Goal: Obtain resource: Download file/media

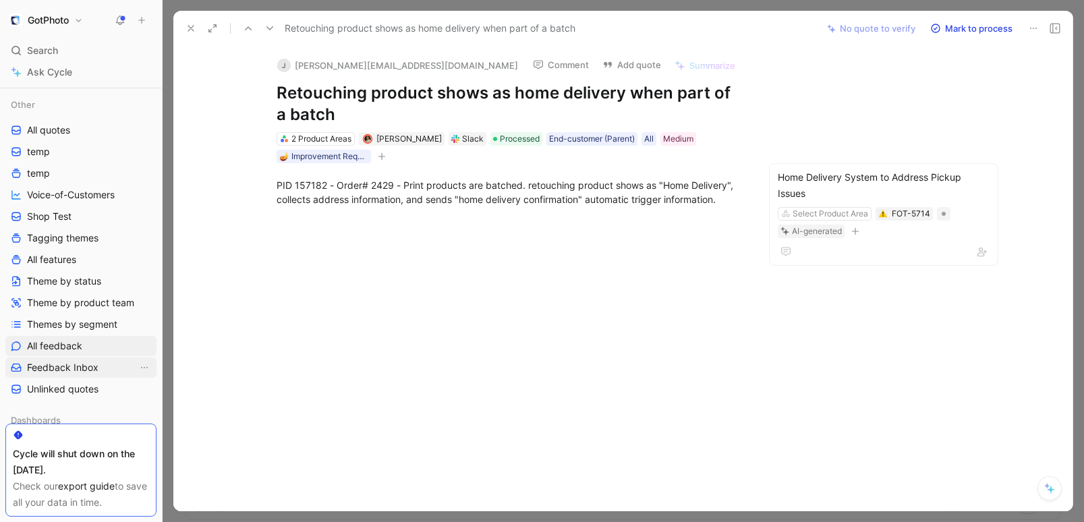
scroll to position [74, 0]
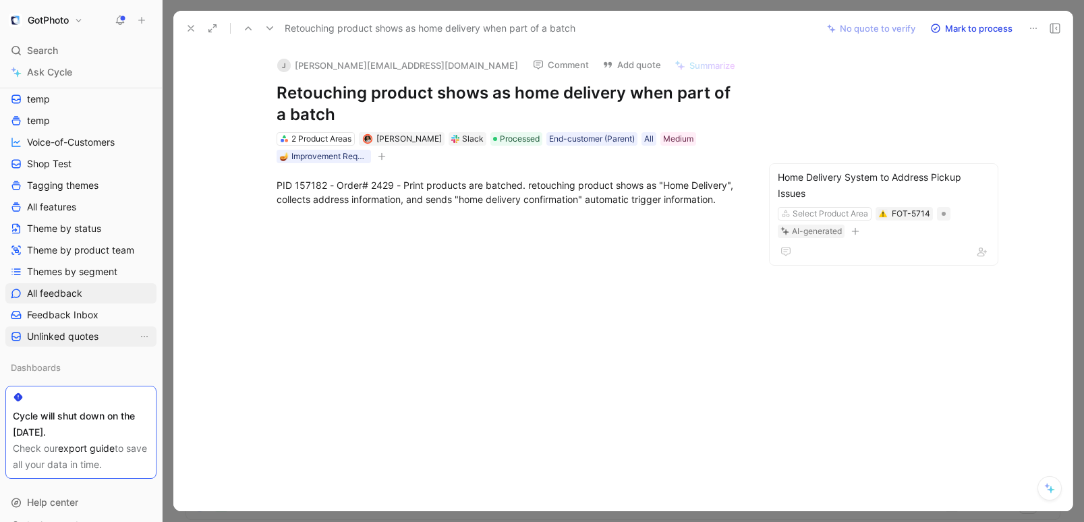
click at [70, 337] on span "Unlinked quotes" at bounding box center [63, 336] width 72 height 13
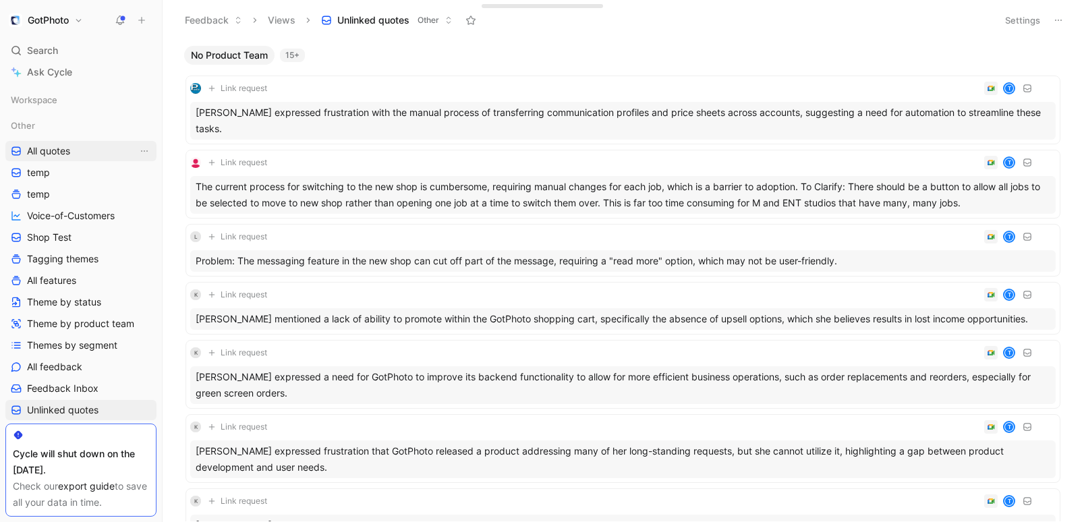
click at [67, 144] on span "All quotes" at bounding box center [48, 150] width 43 height 13
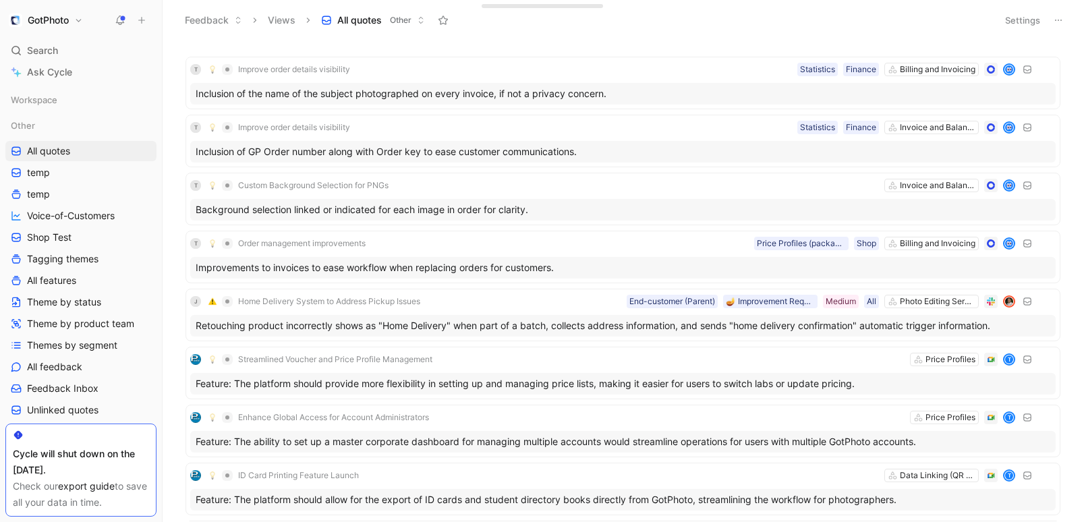
click at [1064, 20] on button at bounding box center [1058, 20] width 19 height 19
click at [999, 65] on span "Export in CSV" at bounding box center [991, 68] width 61 height 11
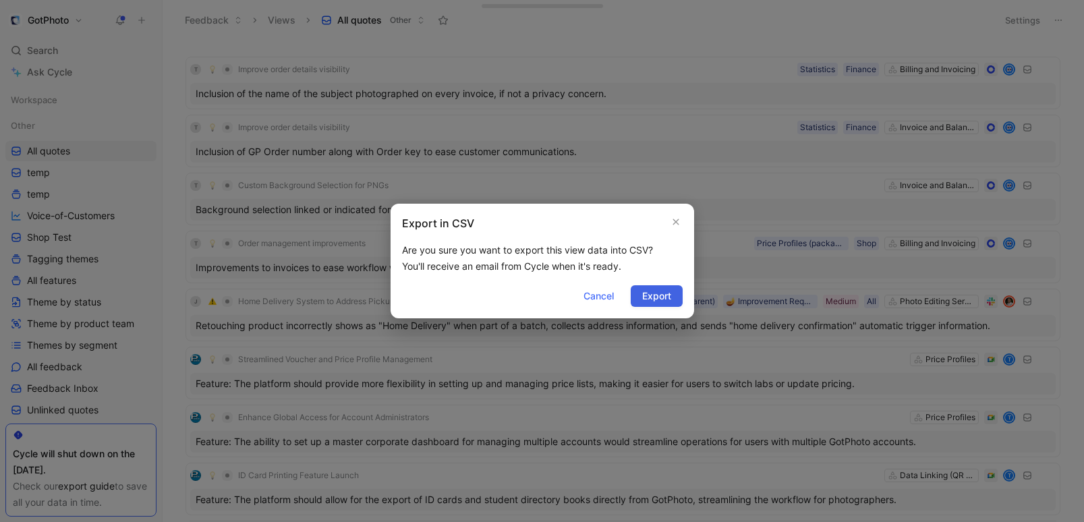
click at [667, 296] on span "Export" at bounding box center [656, 296] width 29 height 16
